Goal: Task Accomplishment & Management: Use online tool/utility

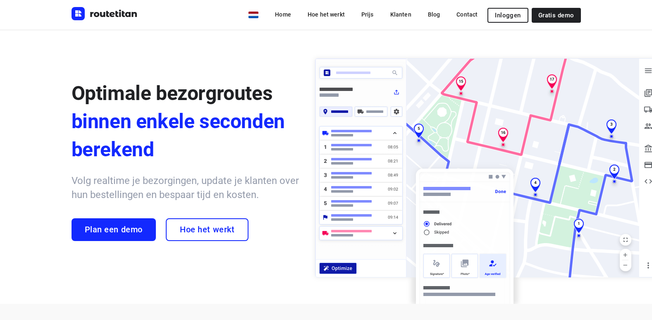
click at [504, 16] on span "Inloggen" at bounding box center [508, 15] width 26 height 7
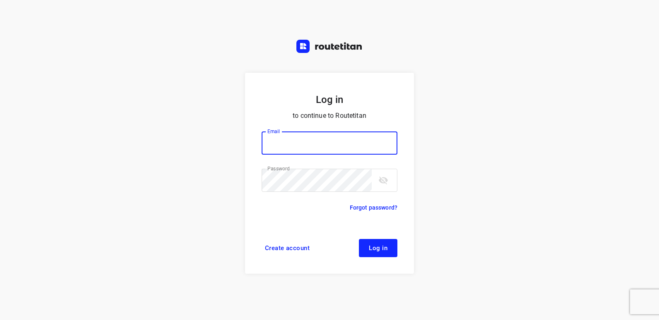
type input "[EMAIL_ADDRESS][DOMAIN_NAME]"
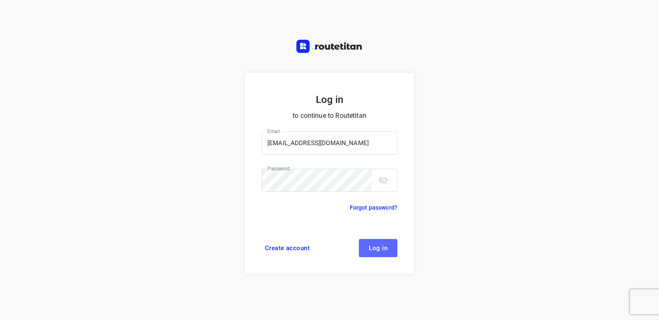
click at [377, 250] on span "Log in" at bounding box center [378, 248] width 19 height 7
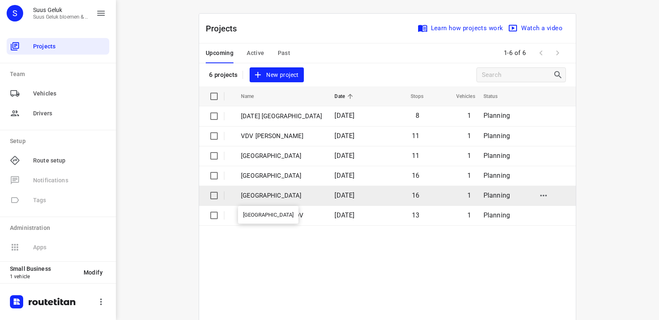
click at [259, 195] on p "Groningen" at bounding box center [281, 196] width 81 height 10
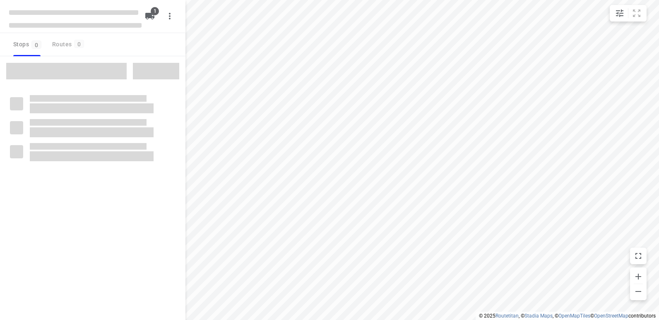
type input "distance"
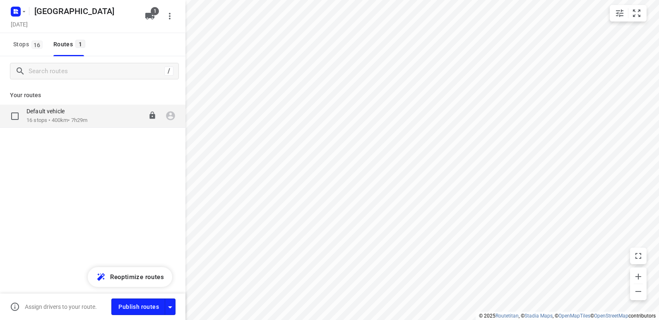
click at [80, 122] on p "16 stops • 400km • 7h29m" at bounding box center [56, 121] width 61 height 8
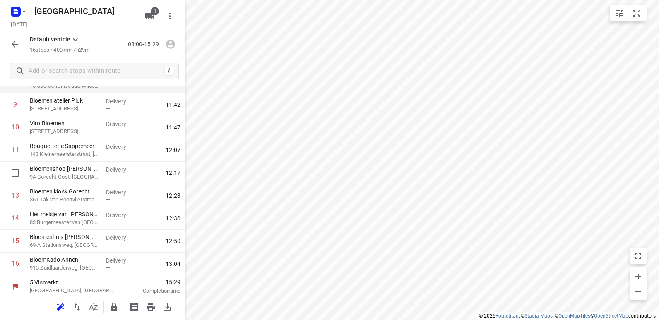
scroll to position [221, 0]
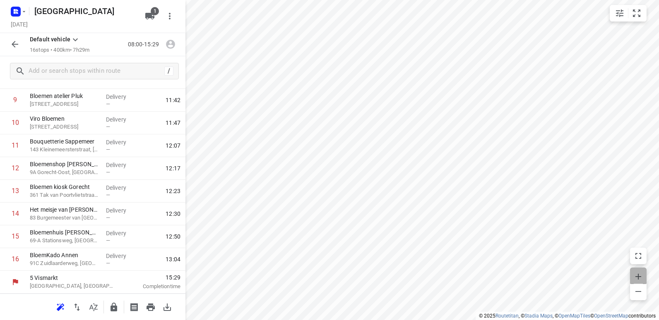
click at [640, 277] on icon "button" at bounding box center [638, 277] width 6 height 6
click at [640, 278] on icon "button" at bounding box center [638, 277] width 10 height 10
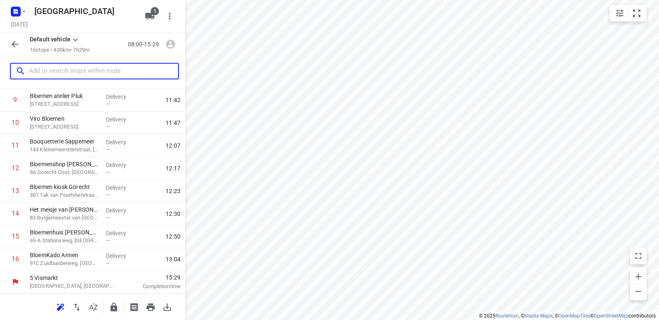
click at [65, 71] on input "text" at bounding box center [103, 71] width 149 height 13
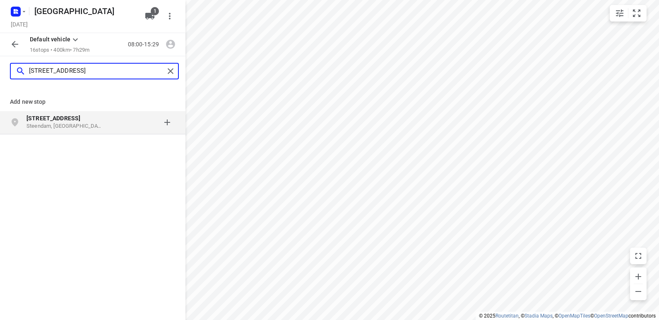
type input "Roegeweg 1"
click at [88, 122] on p "Roegeweg 1" at bounding box center [64, 118] width 76 height 8
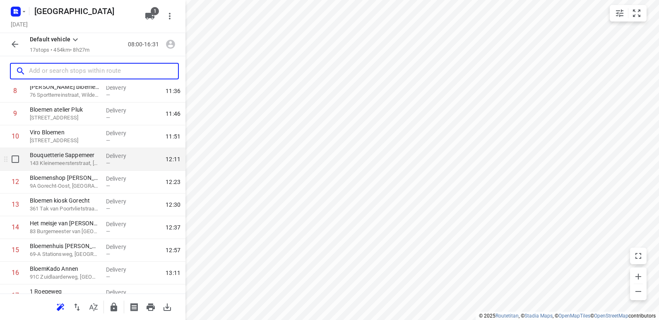
scroll to position [243, 0]
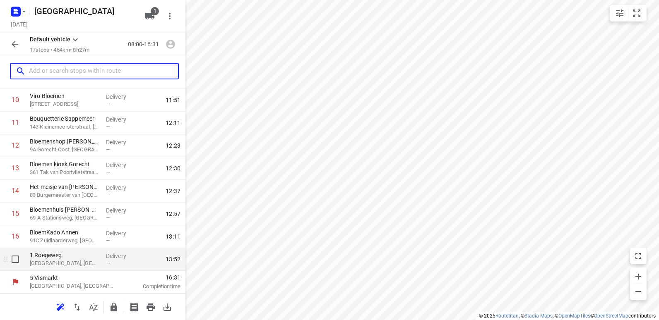
click at [64, 261] on p "Steendam, Netherlands" at bounding box center [65, 263] width 70 height 8
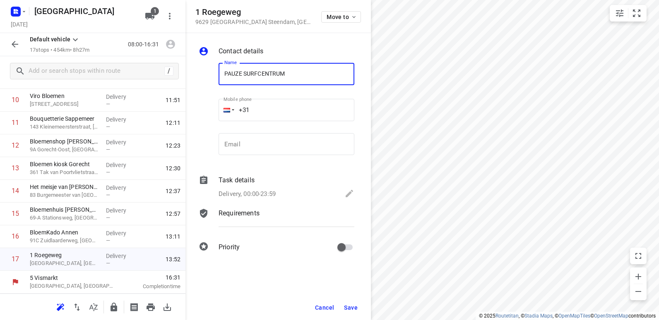
type input "PAUZE SURFCENTRUM"
click at [353, 307] on span "Save" at bounding box center [351, 308] width 14 height 7
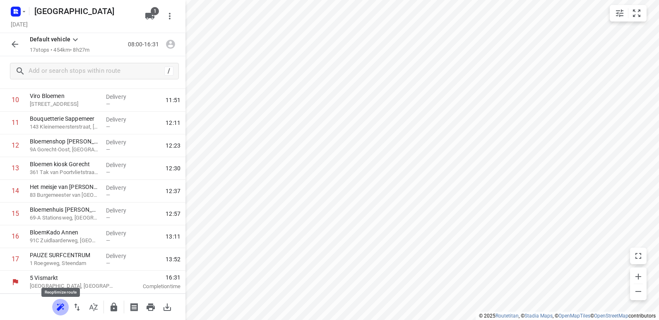
click at [60, 306] on icon "button" at bounding box center [59, 308] width 5 height 5
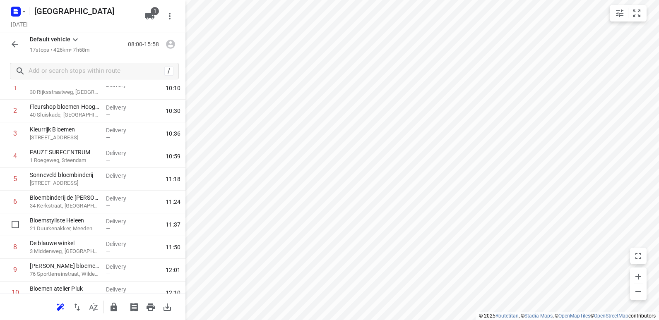
scroll to position [36, 0]
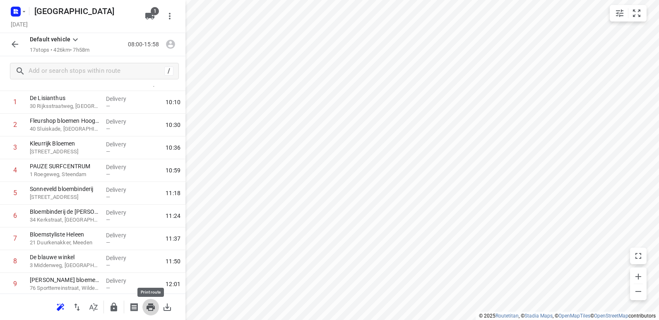
click at [149, 309] on icon "button" at bounding box center [150, 307] width 8 height 7
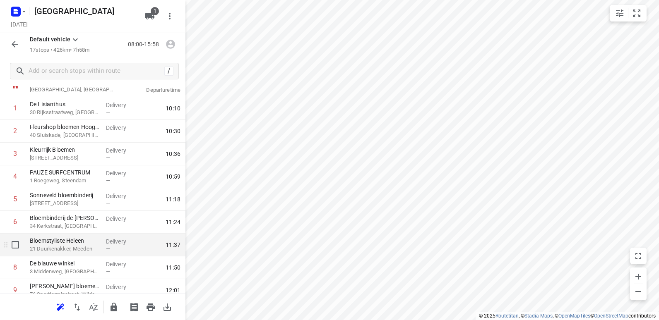
scroll to position [41, 0]
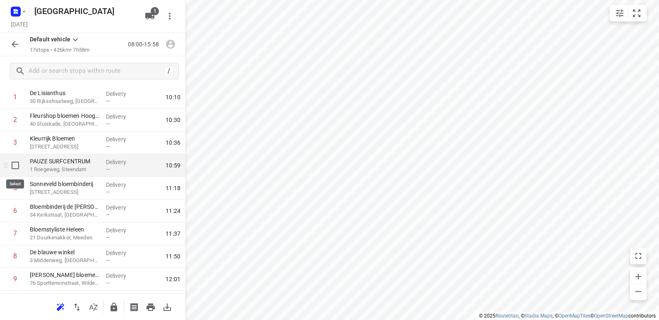
click at [15, 166] on input "checkbox" at bounding box center [15, 165] width 17 height 17
checkbox input "true"
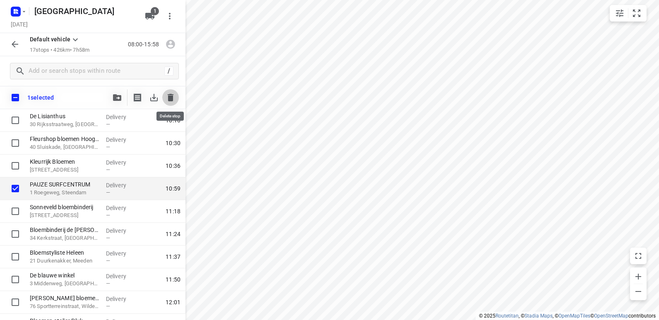
click at [171, 97] on icon "button" at bounding box center [171, 97] width 6 height 7
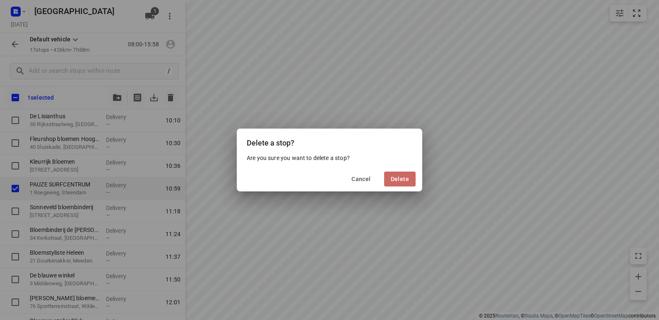
click at [404, 179] on span "Delete" at bounding box center [400, 179] width 18 height 7
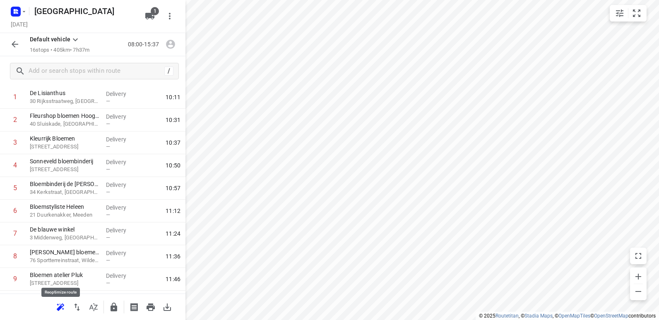
click at [60, 307] on icon "button" at bounding box center [59, 308] width 5 height 5
click at [151, 309] on icon "button" at bounding box center [151, 307] width 10 height 10
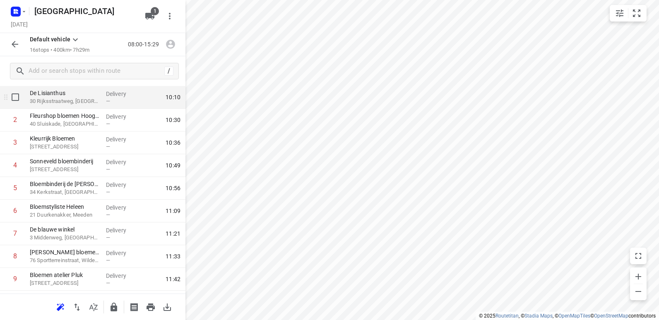
click at [0, 98] on html "i © 2025 Routetitan , © Stadia Maps , © OpenMapTiles © OpenStreetMap contributo…" at bounding box center [329, 160] width 659 height 320
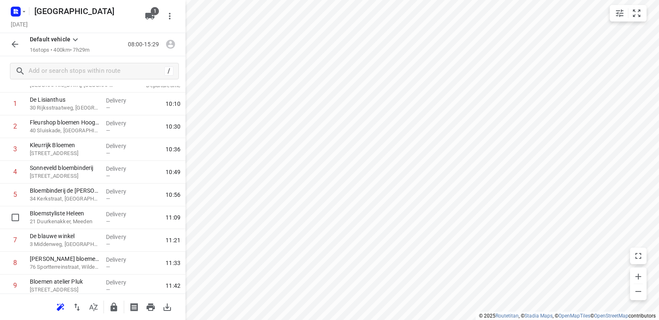
scroll to position [14, 0]
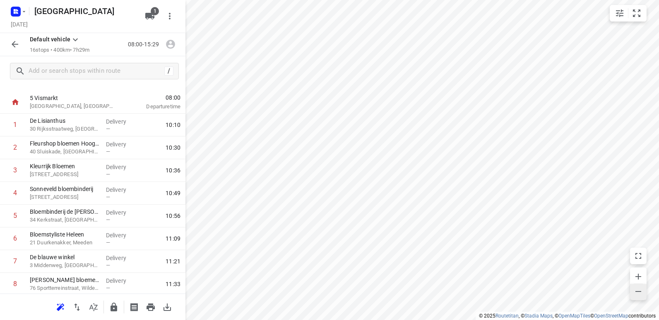
click at [638, 293] on icon "button" at bounding box center [638, 292] width 10 height 10
click at [637, 293] on icon "button" at bounding box center [638, 292] width 10 height 10
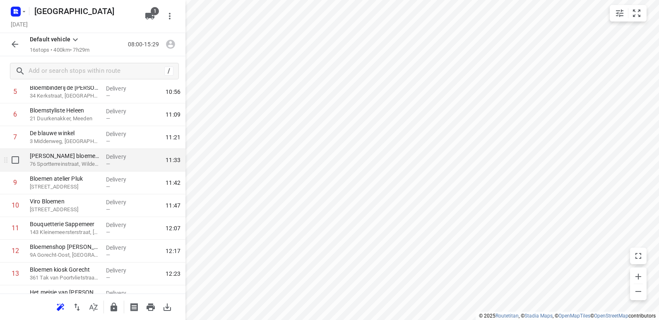
scroll to position [179, 0]
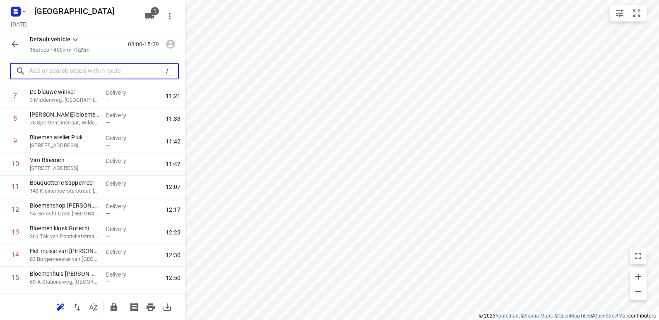
click at [90, 70] on input "text" at bounding box center [95, 71] width 132 height 13
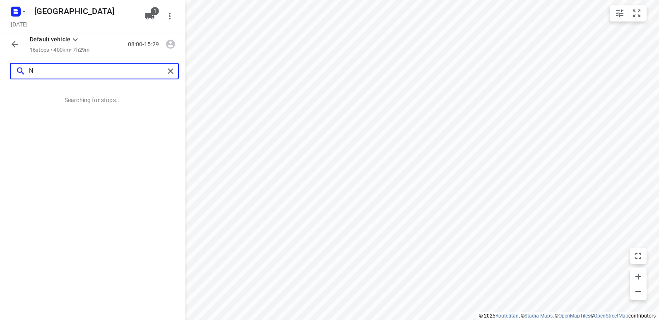
scroll to position [0, 0]
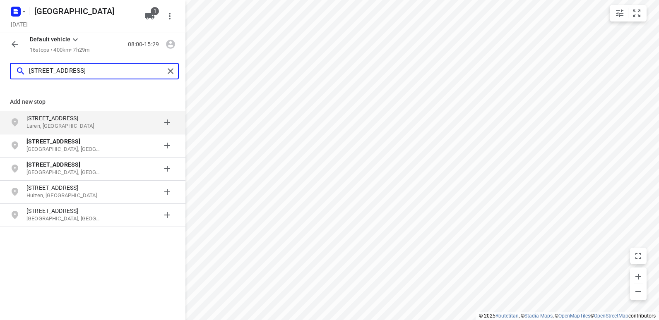
type input "Naardenstraat 21B"
click at [73, 122] on p "Naarderstraat 21b" at bounding box center [64, 118] width 76 height 8
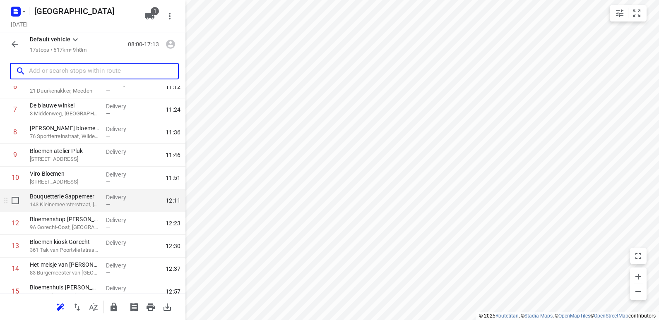
scroll to position [243, 0]
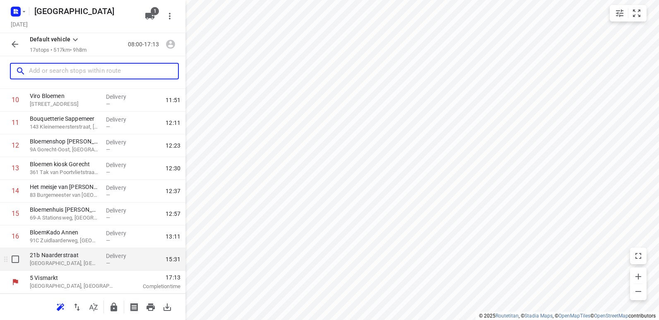
click at [64, 263] on p "Laren, Netherlands" at bounding box center [65, 263] width 70 height 8
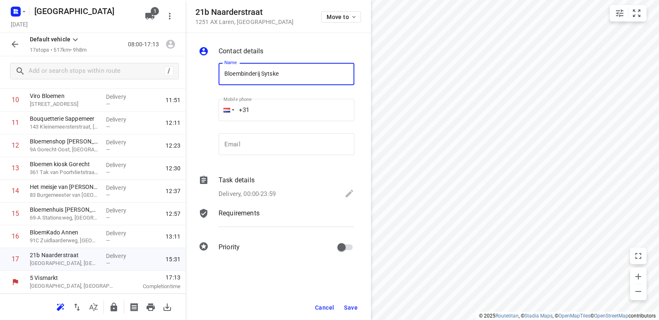
type input "Bloembinderij Sytske"
click at [353, 309] on span "Save" at bounding box center [351, 308] width 14 height 7
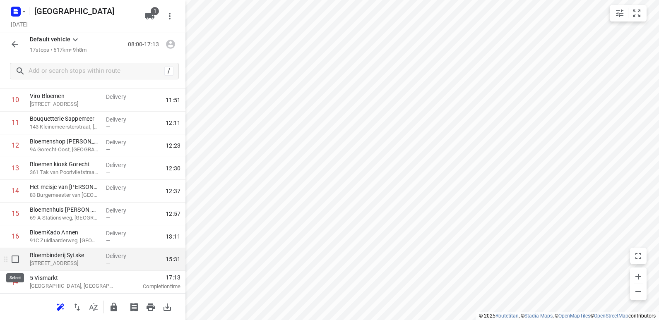
click at [13, 258] on input "checkbox" at bounding box center [15, 259] width 17 height 17
checkbox input "true"
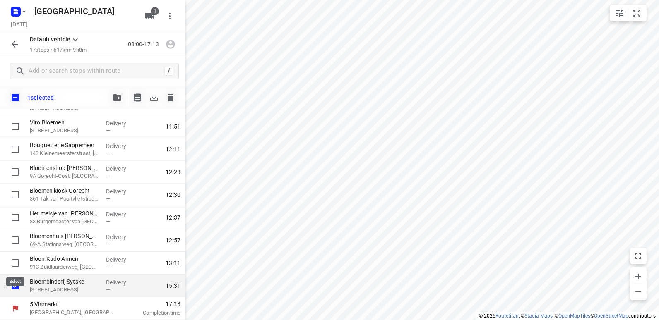
scroll to position [240, 0]
click at [170, 100] on icon "button" at bounding box center [171, 97] width 6 height 7
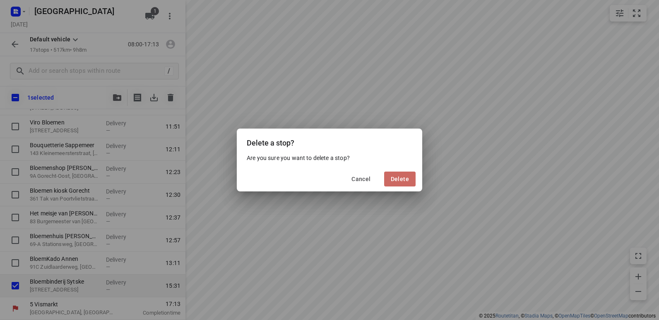
click at [405, 177] on span "Delete" at bounding box center [400, 179] width 18 height 7
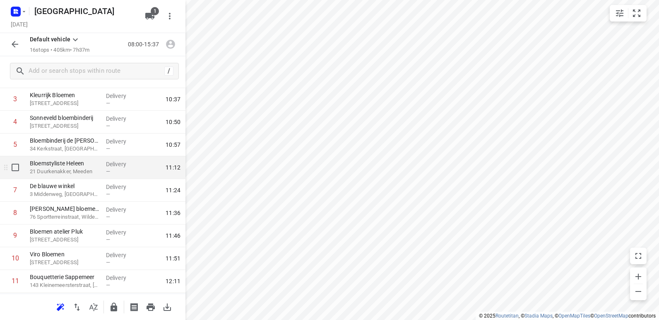
scroll to position [124, 0]
